Goal: Transaction & Acquisition: Purchase product/service

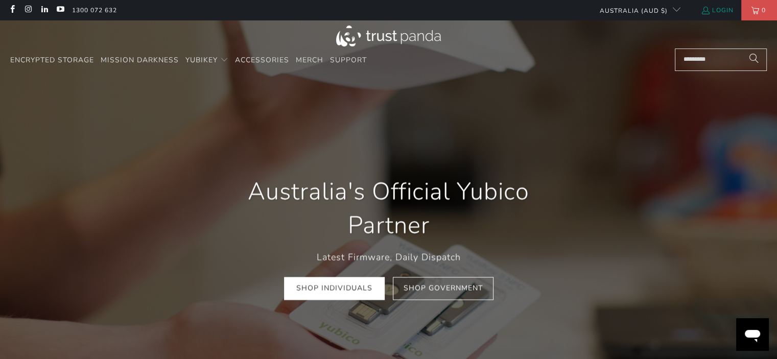
click at [723, 14] on link "Login" at bounding box center [717, 10] width 33 height 11
click at [720, 11] on link "Login" at bounding box center [717, 10] width 33 height 11
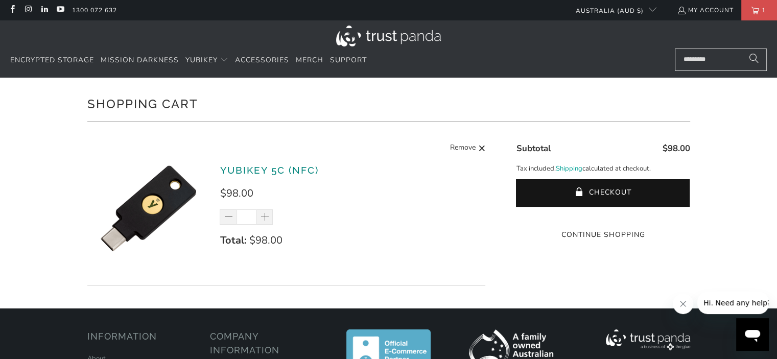
click at [265, 172] on link "YubiKey 5C (NFC)" at bounding box center [269, 169] width 99 height 11
